Goal: Navigation & Orientation: Understand site structure

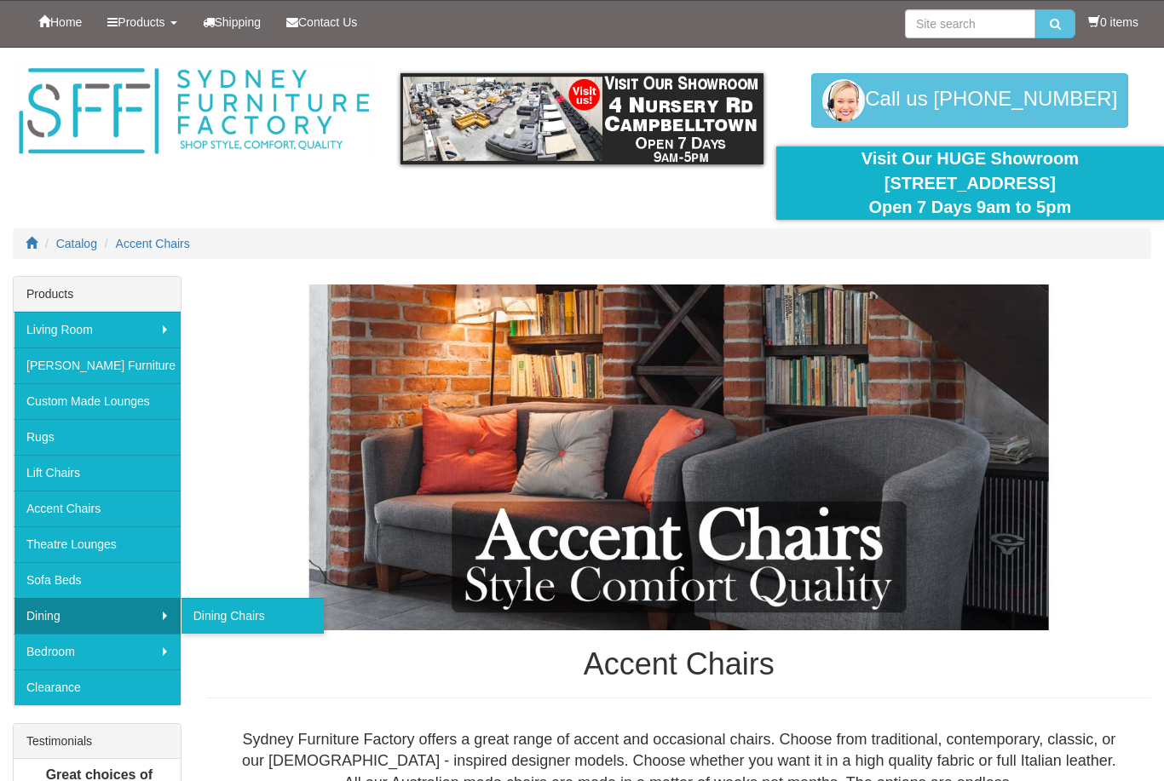
click at [76, 580] on link "Sofa Beds" at bounding box center [97, 580] width 167 height 36
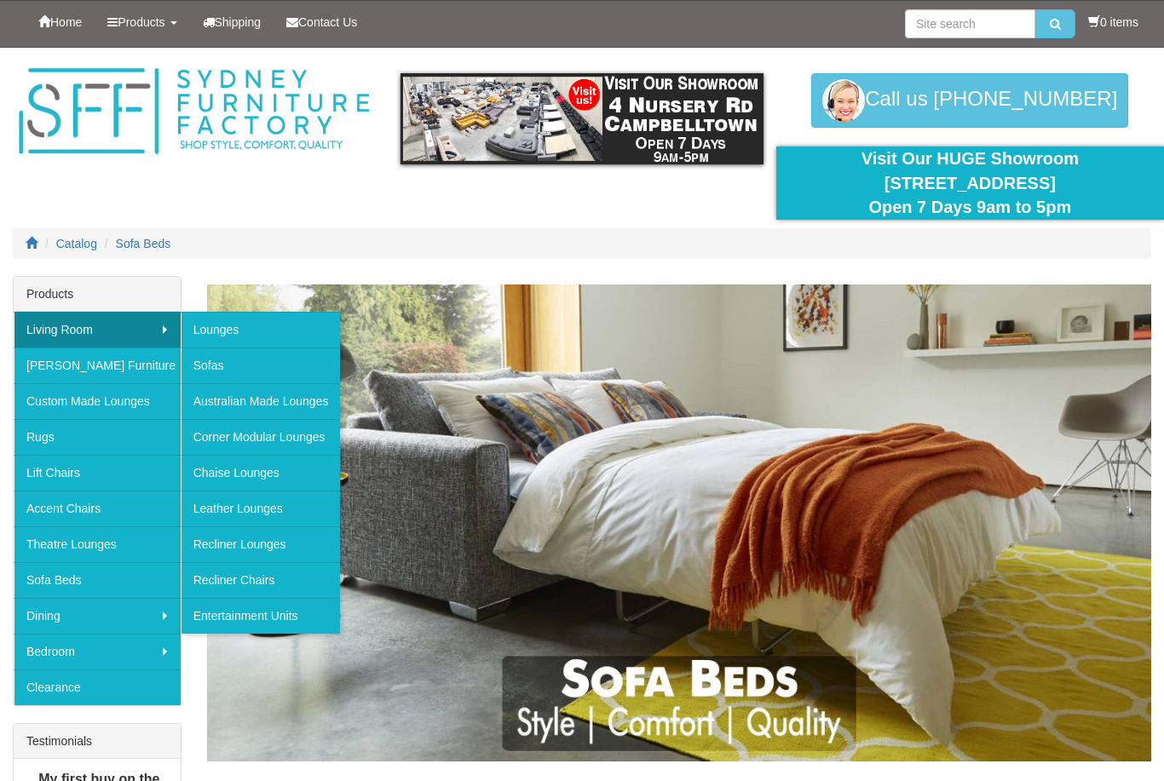
click at [262, 618] on link "Entertainment Units" at bounding box center [261, 616] width 160 height 36
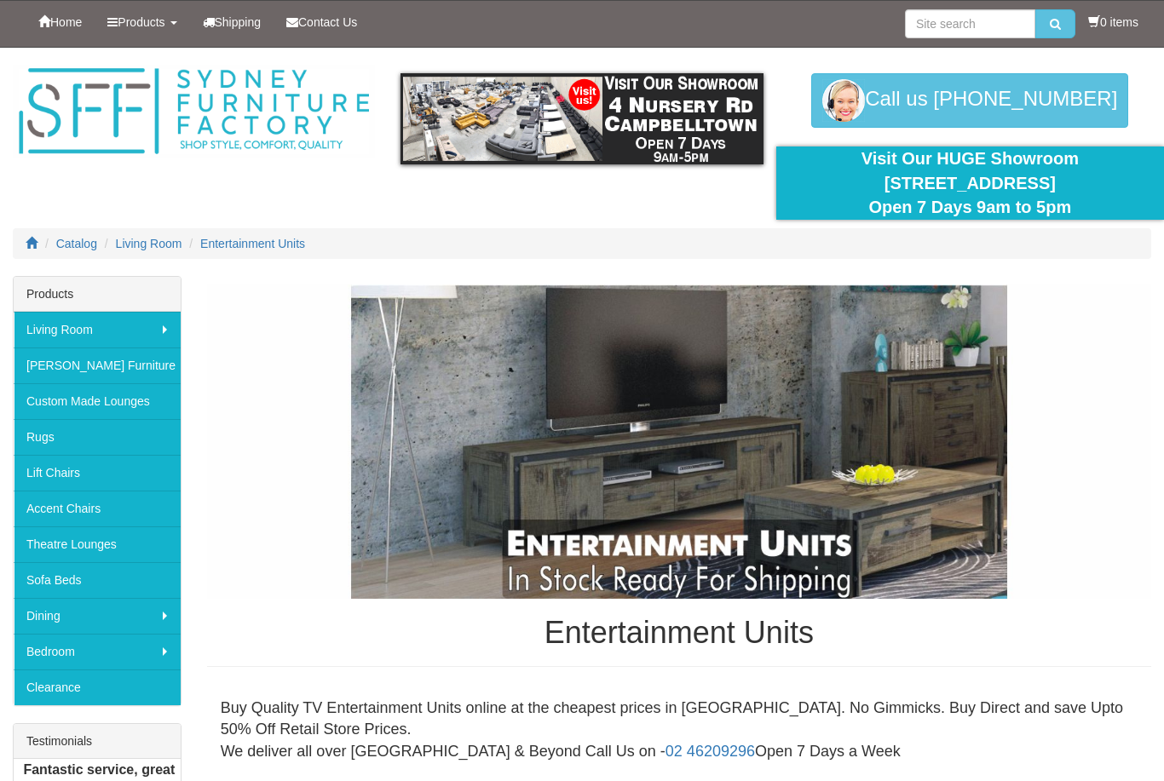
click at [98, 515] on link "Accent Chairs" at bounding box center [97, 509] width 167 height 36
